Goal: Information Seeking & Learning: Find specific fact

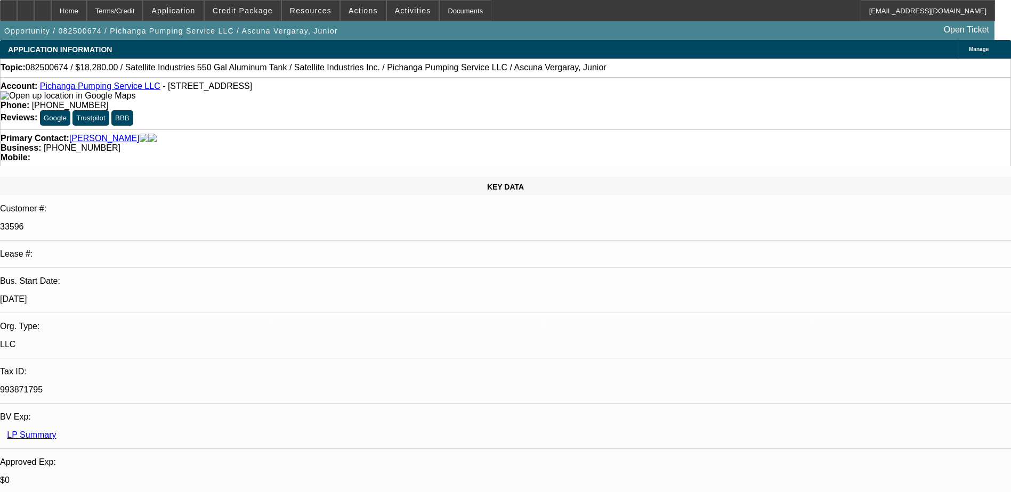
select select "0"
select select "2"
select select "0.1"
select select "4"
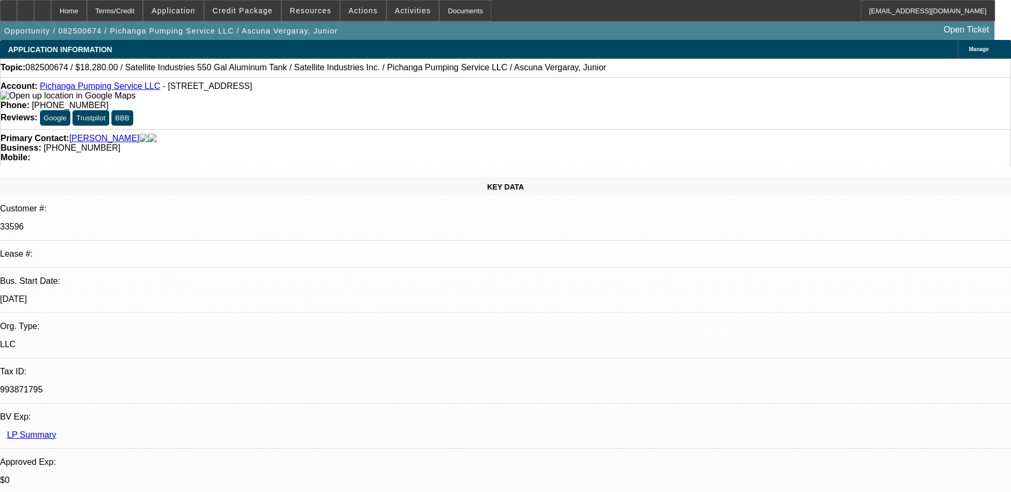
select select "0"
select select "2"
select select "0.1"
select select "4"
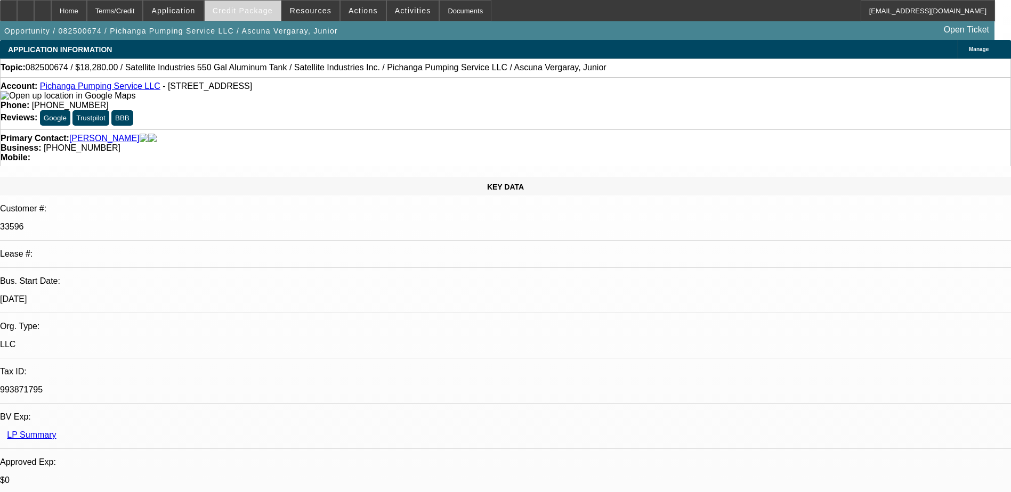
click at [266, 6] on span "Credit Package" at bounding box center [243, 10] width 60 height 9
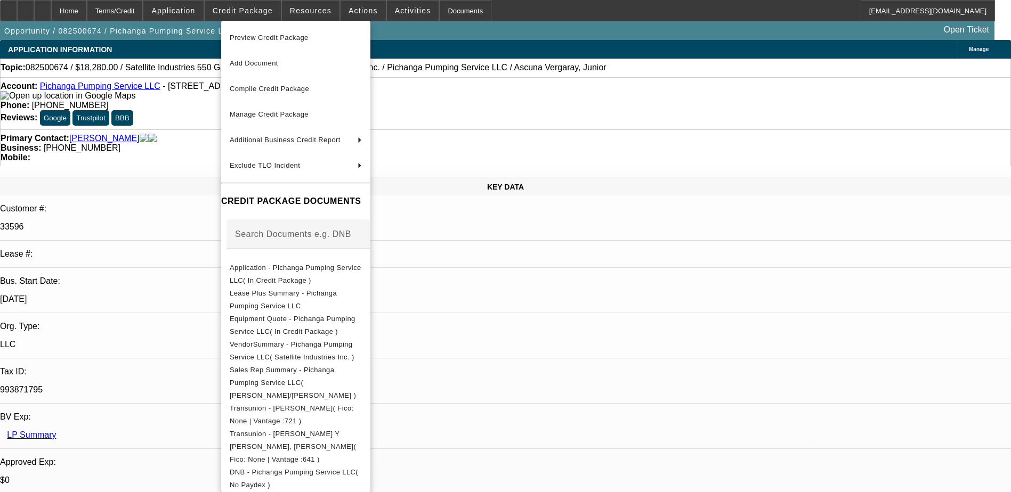
click at [181, 84] on div at bounding box center [505, 246] width 1011 height 492
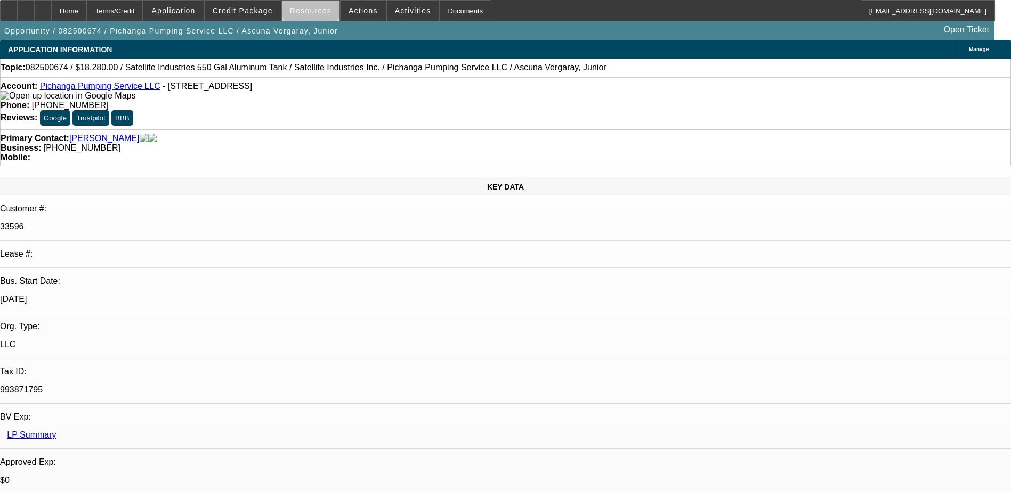
click at [314, 8] on span "Resources" at bounding box center [311, 10] width 42 height 9
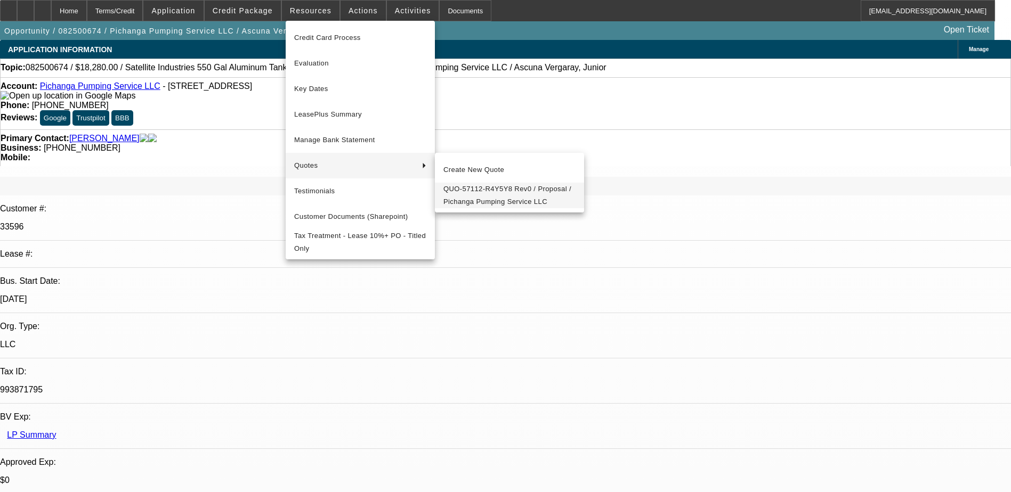
click at [503, 198] on span "QUO-57112-R4Y5Y8 Rev0 / Proposal / Pichanga Pumping Service LLC" at bounding box center [509, 196] width 132 height 26
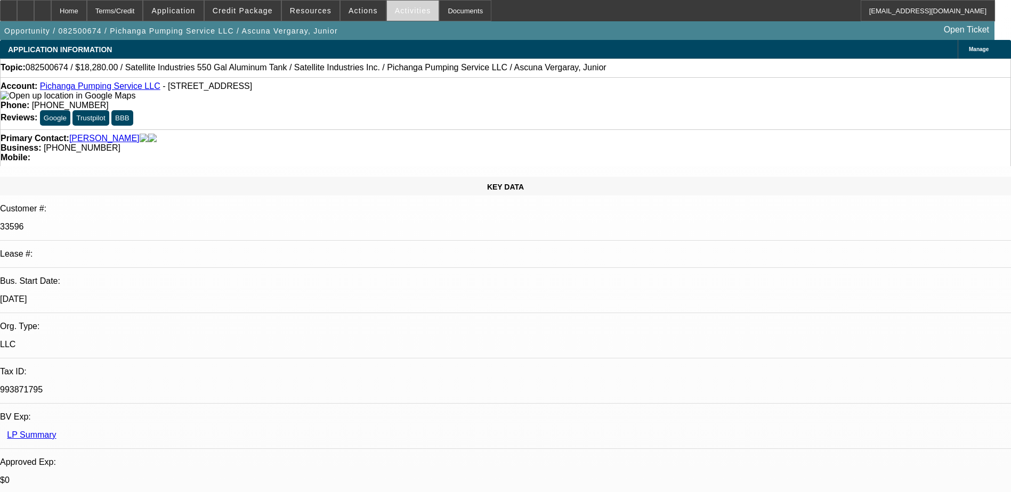
click at [408, 10] on span "Activities" at bounding box center [413, 10] width 36 height 9
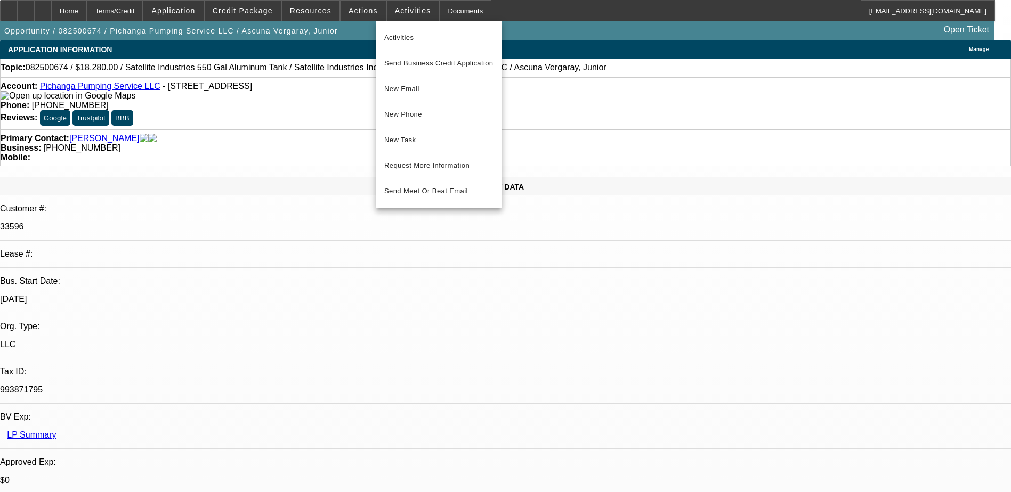
click at [351, 7] on div at bounding box center [505, 246] width 1011 height 492
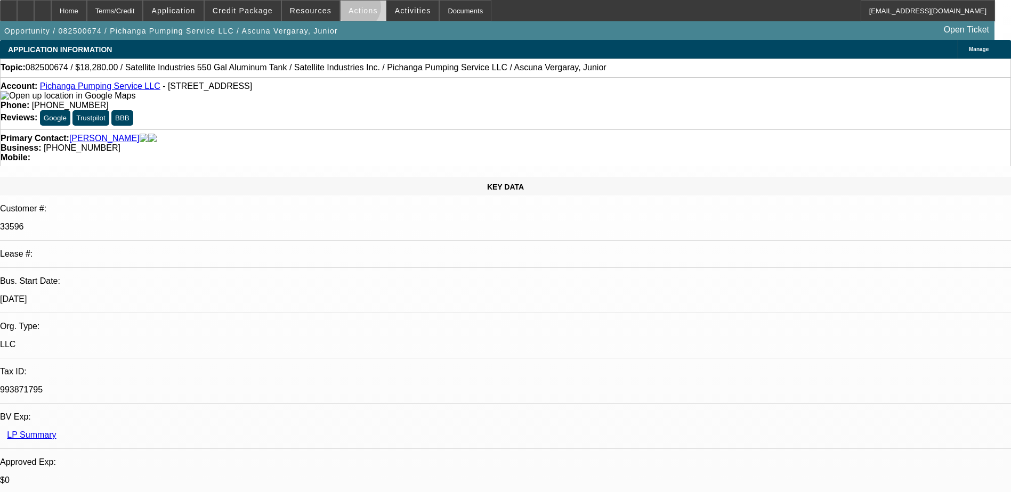
click at [353, 10] on span "Actions" at bounding box center [362, 10] width 29 height 9
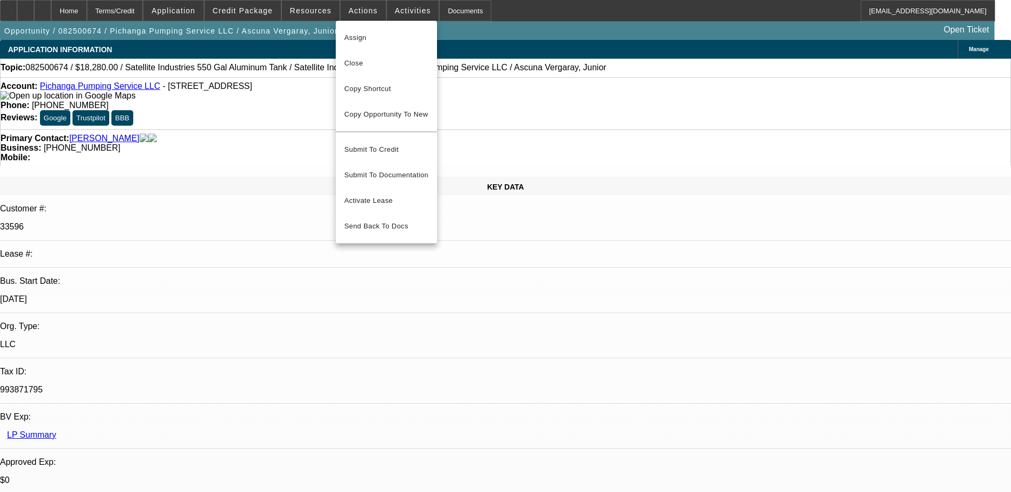
click at [315, 4] on div at bounding box center [505, 246] width 1011 height 492
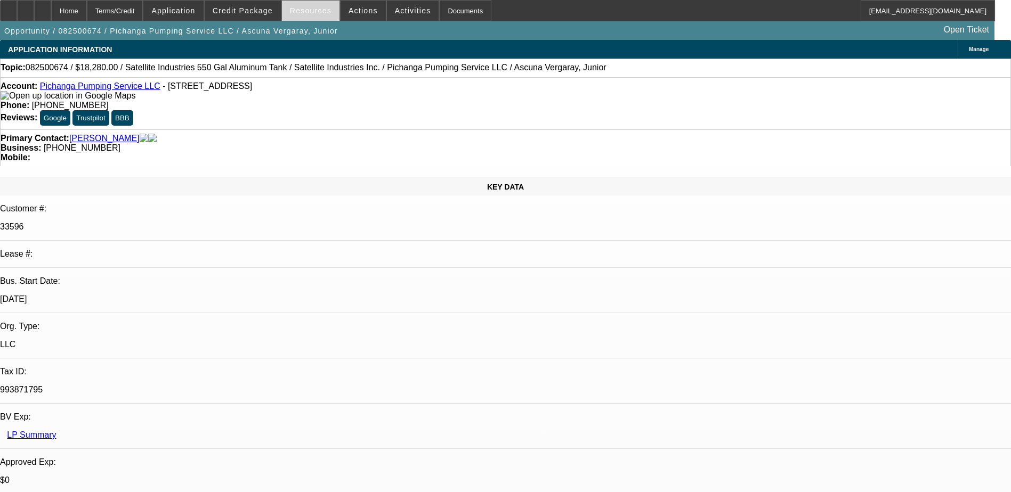
click at [313, 9] on span "Resources" at bounding box center [311, 10] width 42 height 9
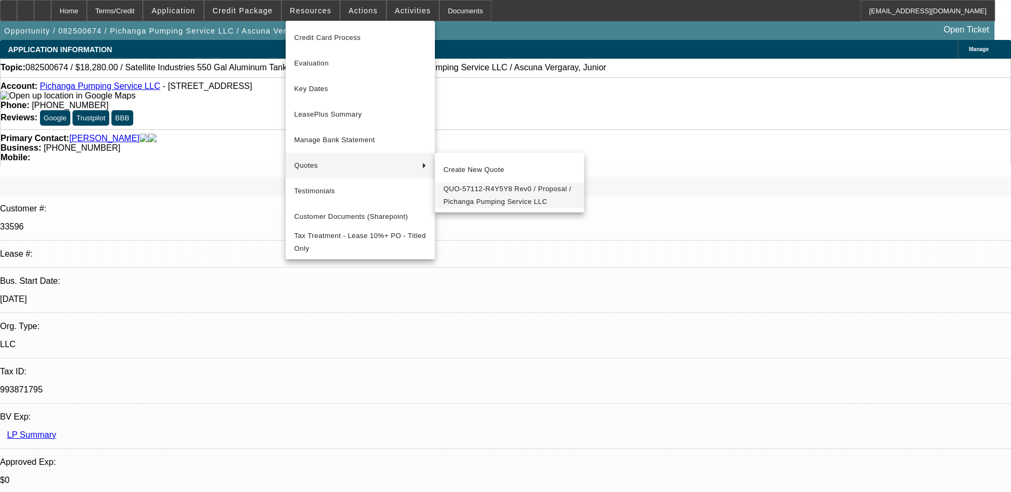
click at [498, 199] on span "QUO-57112-R4Y5Y8 Rev0 / Proposal / Pichanga Pumping Service LLC" at bounding box center [509, 196] width 132 height 26
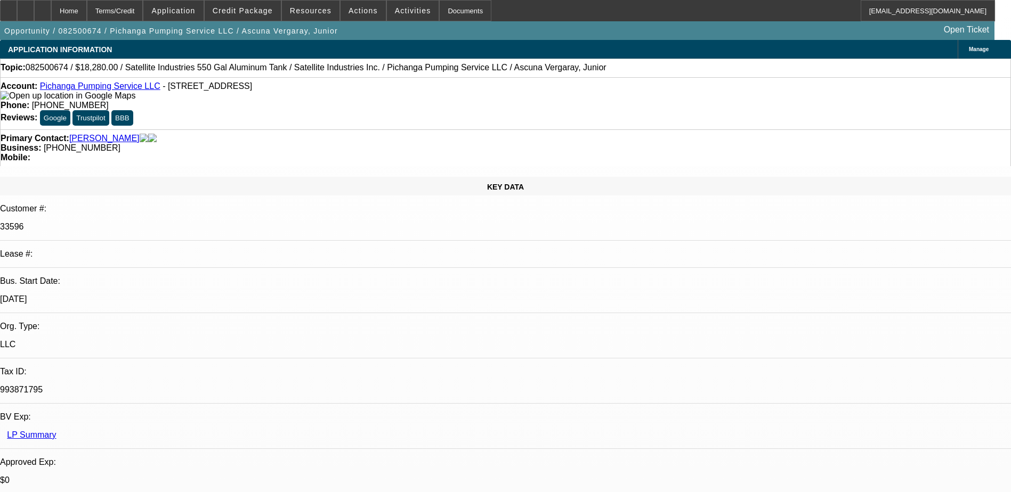
click at [0, 148] on html "Home Terms/Credit Application Credit Package Resources Actions Activities Docum…" at bounding box center [505, 246] width 1011 height 492
click at [275, 134] on div "Primary Contact: [PERSON_NAME]" at bounding box center [506, 139] width 1010 height 10
drag, startPoint x: 152, startPoint y: 87, endPoint x: 269, endPoint y: 91, distance: 116.2
click at [252, 91] on span "- [STREET_ADDRESS]" at bounding box center [207, 86] width 90 height 9
click at [192, 90] on span "- [STREET_ADDRESS]" at bounding box center [207, 86] width 90 height 9
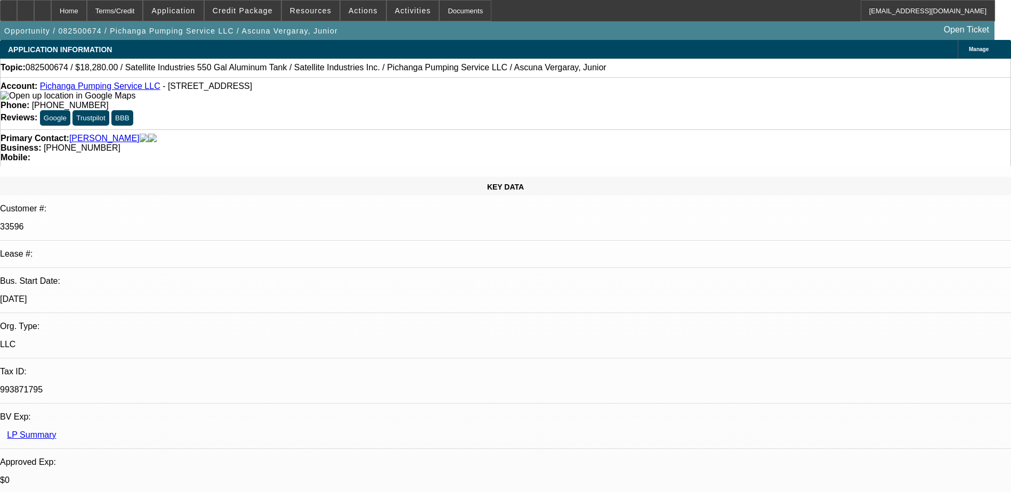
drag, startPoint x: 153, startPoint y: 88, endPoint x: 217, endPoint y: 88, distance: 63.4
click at [217, 88] on span "- [STREET_ADDRESS]" at bounding box center [207, 86] width 90 height 9
copy span "[STREET_ADDRESS]"
drag, startPoint x: 222, startPoint y: 90, endPoint x: 267, endPoint y: 85, distance: 45.0
click at [252, 85] on span "- [STREET_ADDRESS]" at bounding box center [207, 86] width 90 height 9
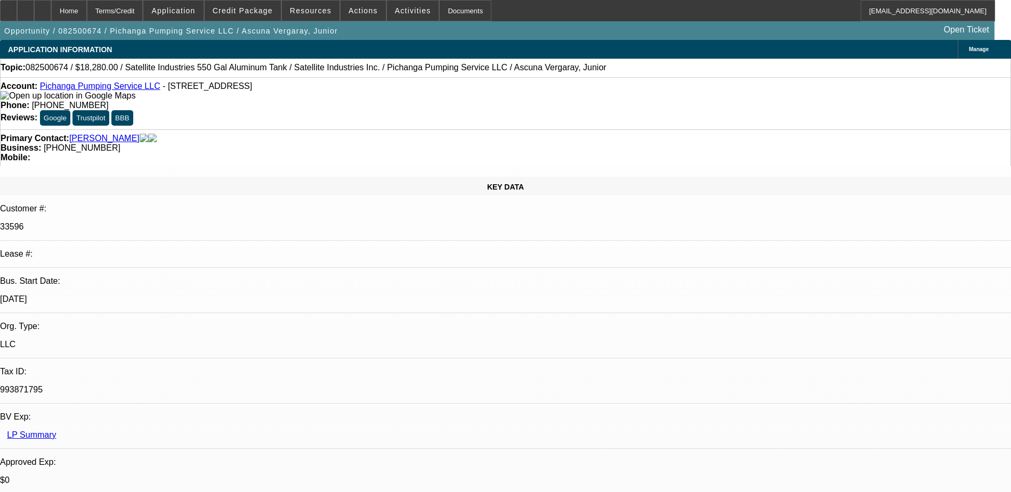
copy span "Mountain View"
click at [311, 89] on div "Account: Pichanga Pumping Service LLC - [STREET_ADDRESS]" at bounding box center [506, 91] width 1010 height 19
drag, startPoint x: 299, startPoint y: 87, endPoint x: 286, endPoint y: 89, distance: 13.4
click at [252, 89] on span "- [STREET_ADDRESS]" at bounding box center [207, 86] width 90 height 9
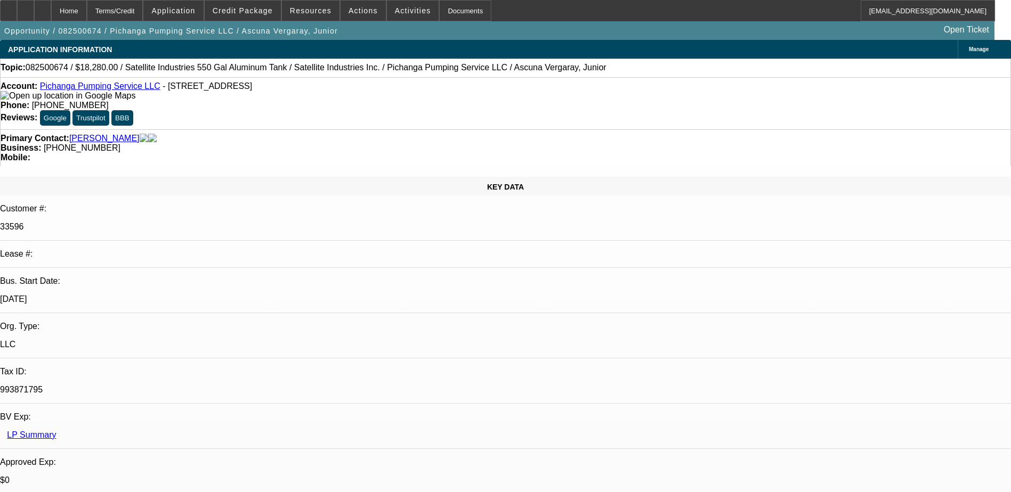
drag, startPoint x: 282, startPoint y: 88, endPoint x: 311, endPoint y: 86, distance: 28.3
click at [311, 86] on div "Account: Pichanga Pumping Service LLC - [STREET_ADDRESS]" at bounding box center [506, 91] width 1010 height 19
copy span "94043"
drag, startPoint x: 148, startPoint y: 119, endPoint x: 72, endPoint y: 117, distance: 75.7
click at [72, 134] on div "Primary Contact: [PERSON_NAME]" at bounding box center [506, 139] width 1010 height 10
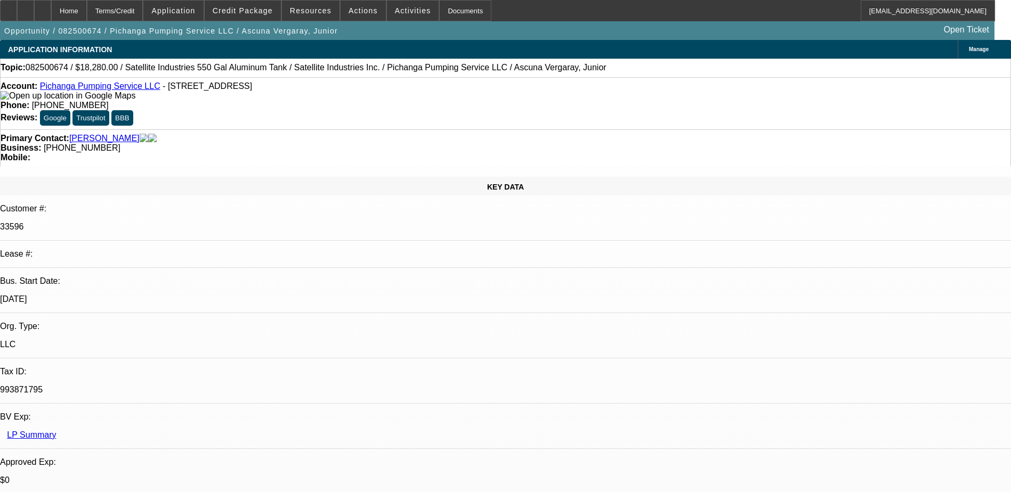
copy link "[PERSON_NAME]"
click at [265, 7] on span "Credit Package" at bounding box center [243, 10] width 60 height 9
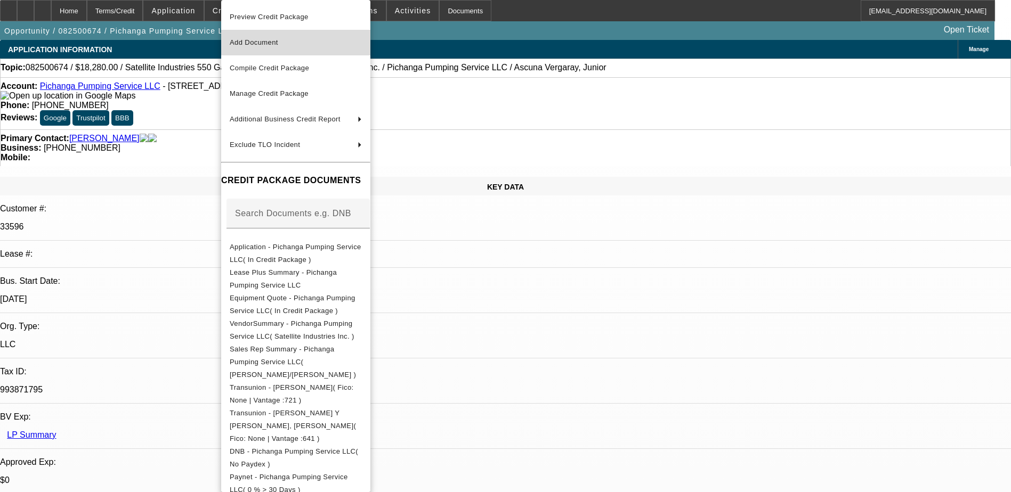
click at [288, 41] on span "Add Document" at bounding box center [296, 42] width 132 height 13
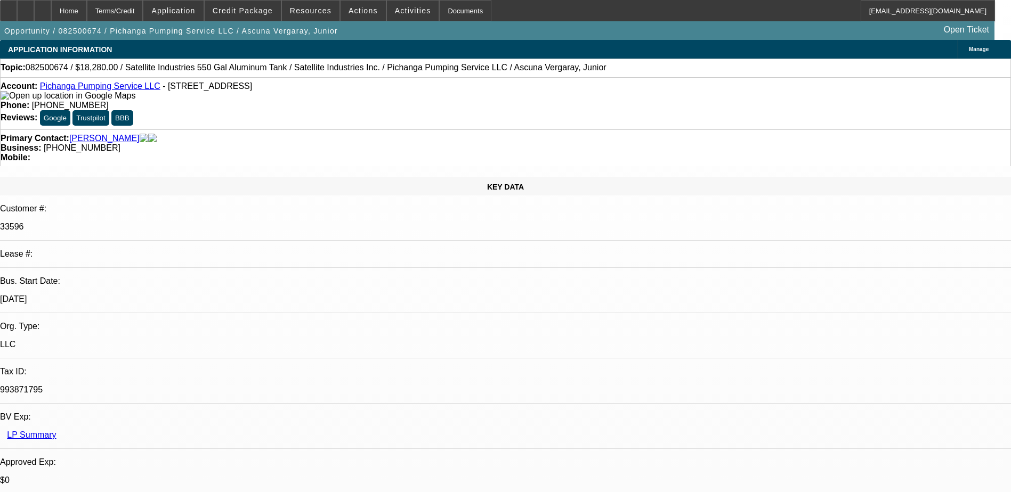
click at [256, 11] on span "Credit Package" at bounding box center [243, 10] width 60 height 9
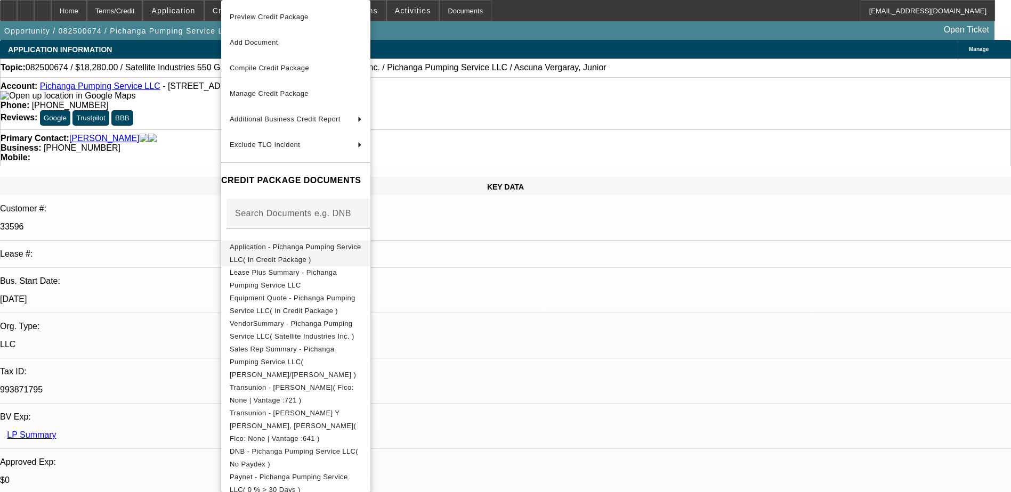
click at [305, 250] on span "Application - Pichanga Pumping Service LLC( In Credit Package )" at bounding box center [296, 253] width 132 height 21
